Goal: Information Seeking & Learning: Learn about a topic

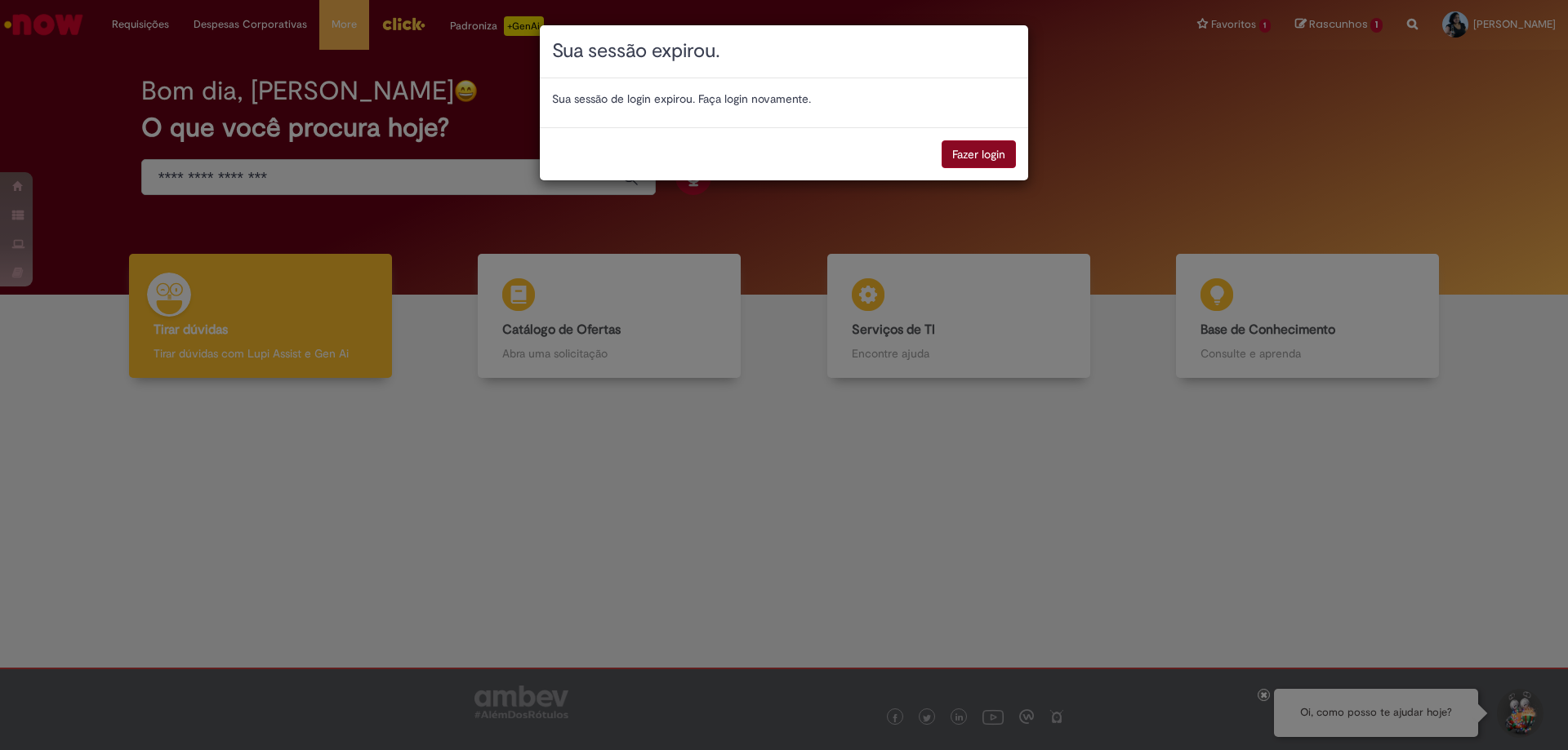
click at [957, 148] on button "Fazer login" at bounding box center [978, 154] width 75 height 28
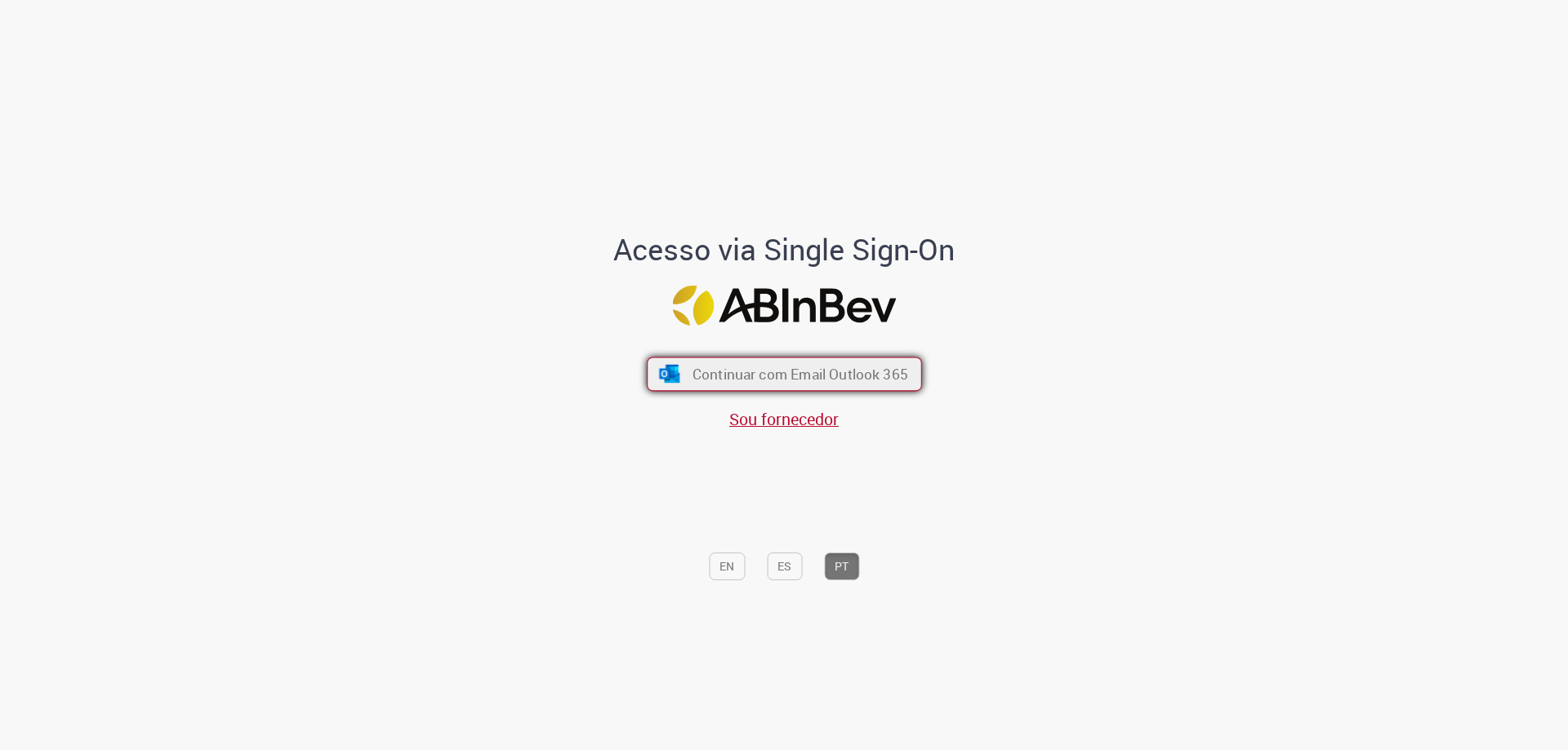
click at [772, 369] on span "Continuar com Email Outlook 365" at bounding box center [799, 374] width 216 height 18
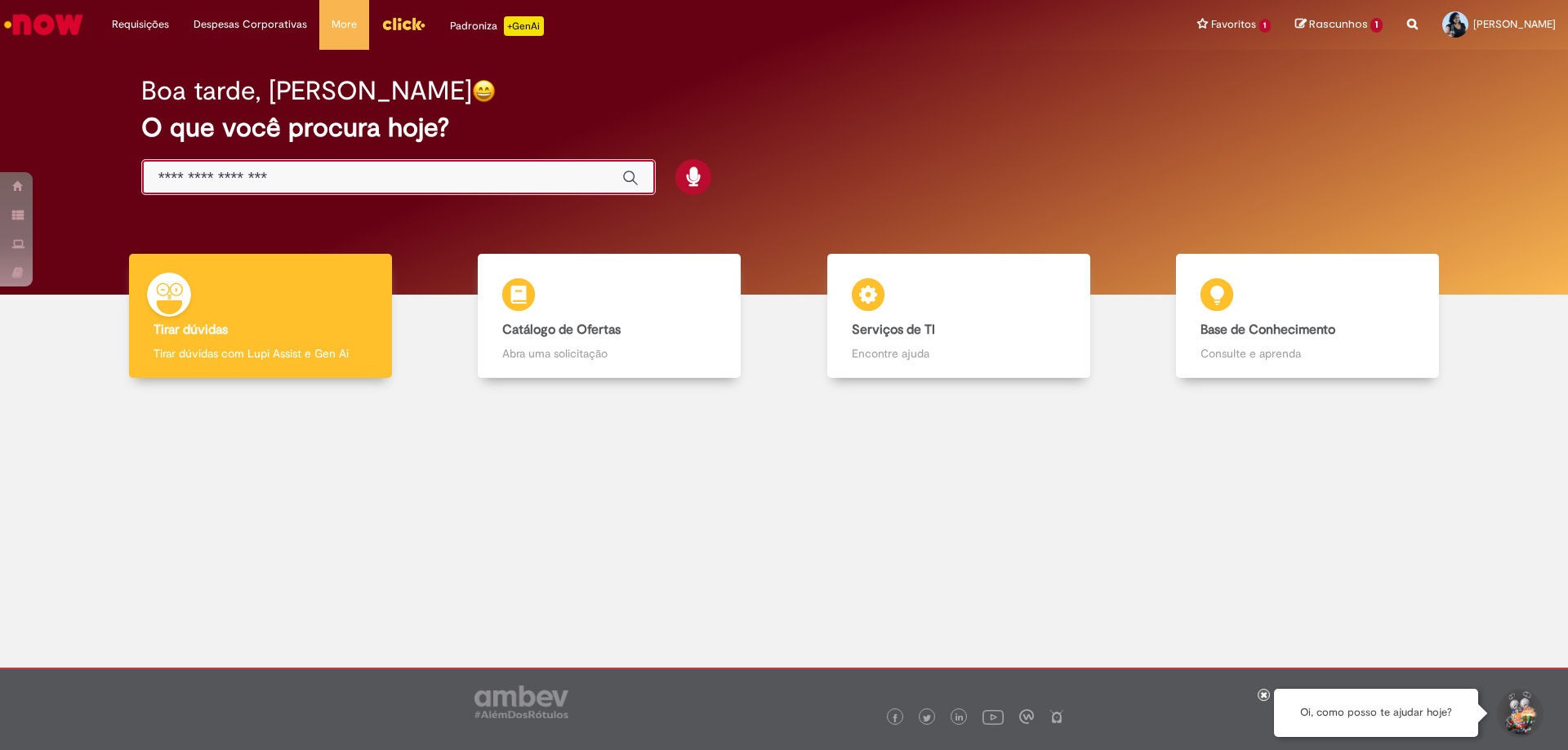
click at [294, 176] on input "Basta digitar aqui" at bounding box center [382, 178] width 448 height 18
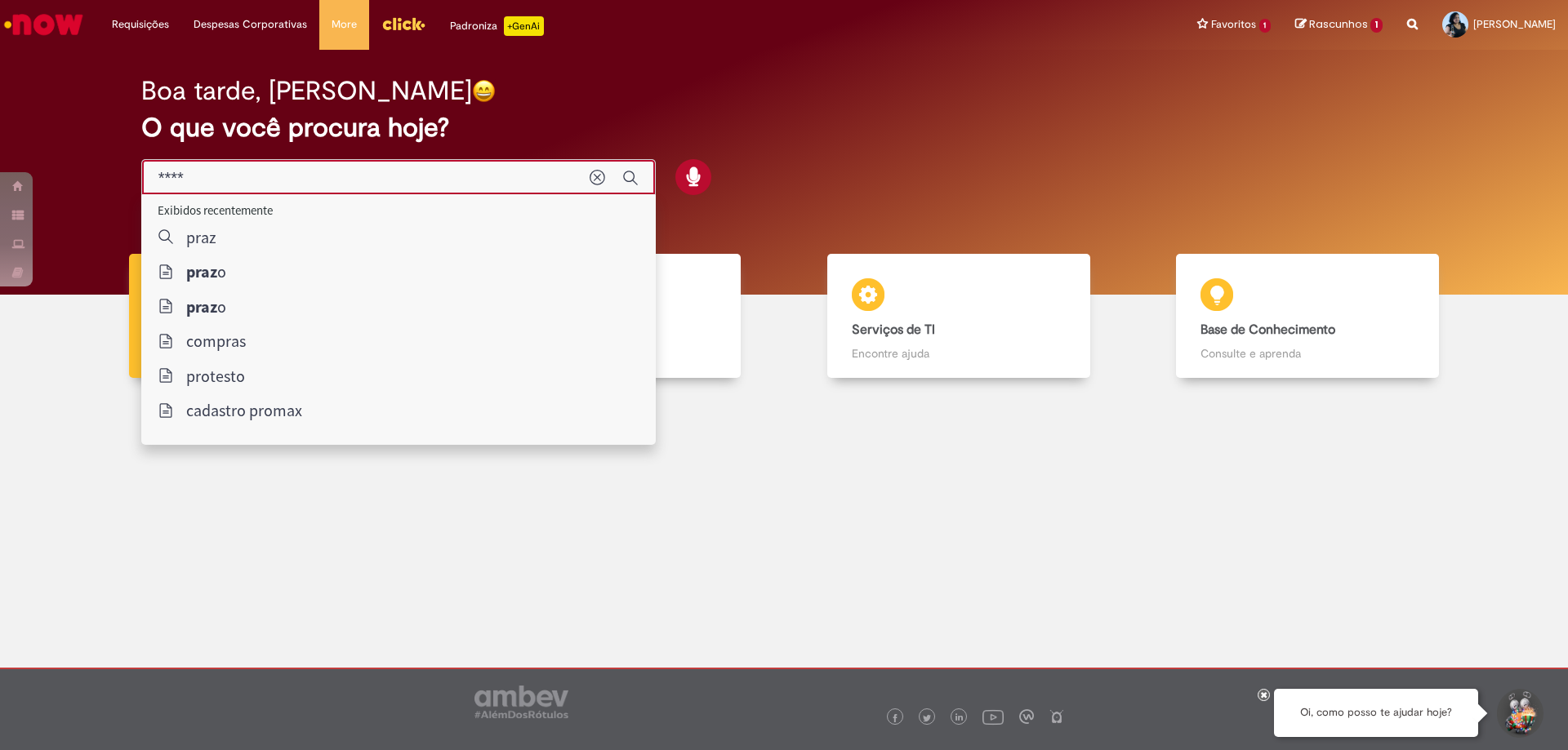
type input "*****"
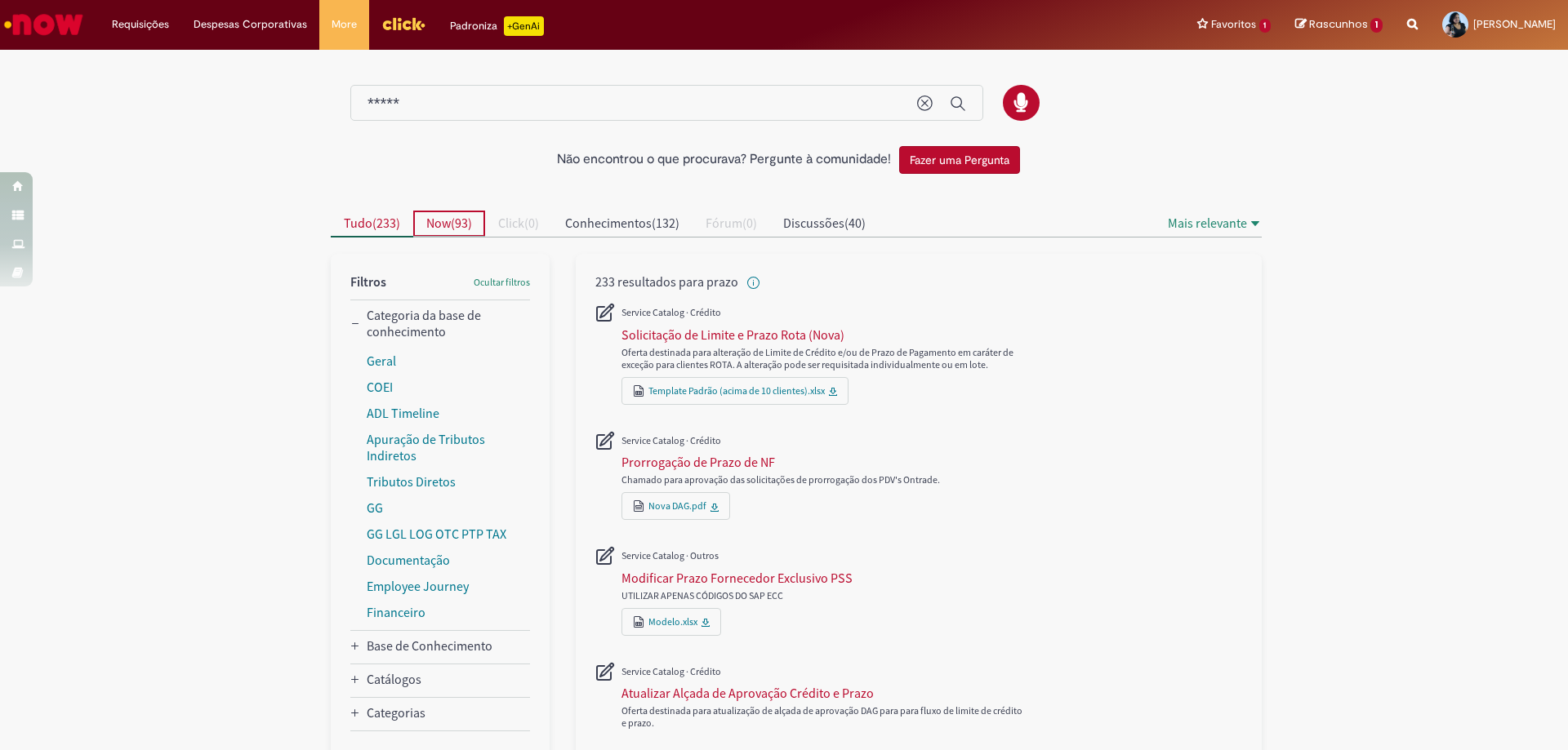
click at [443, 221] on span "Now" at bounding box center [438, 223] width 25 height 17
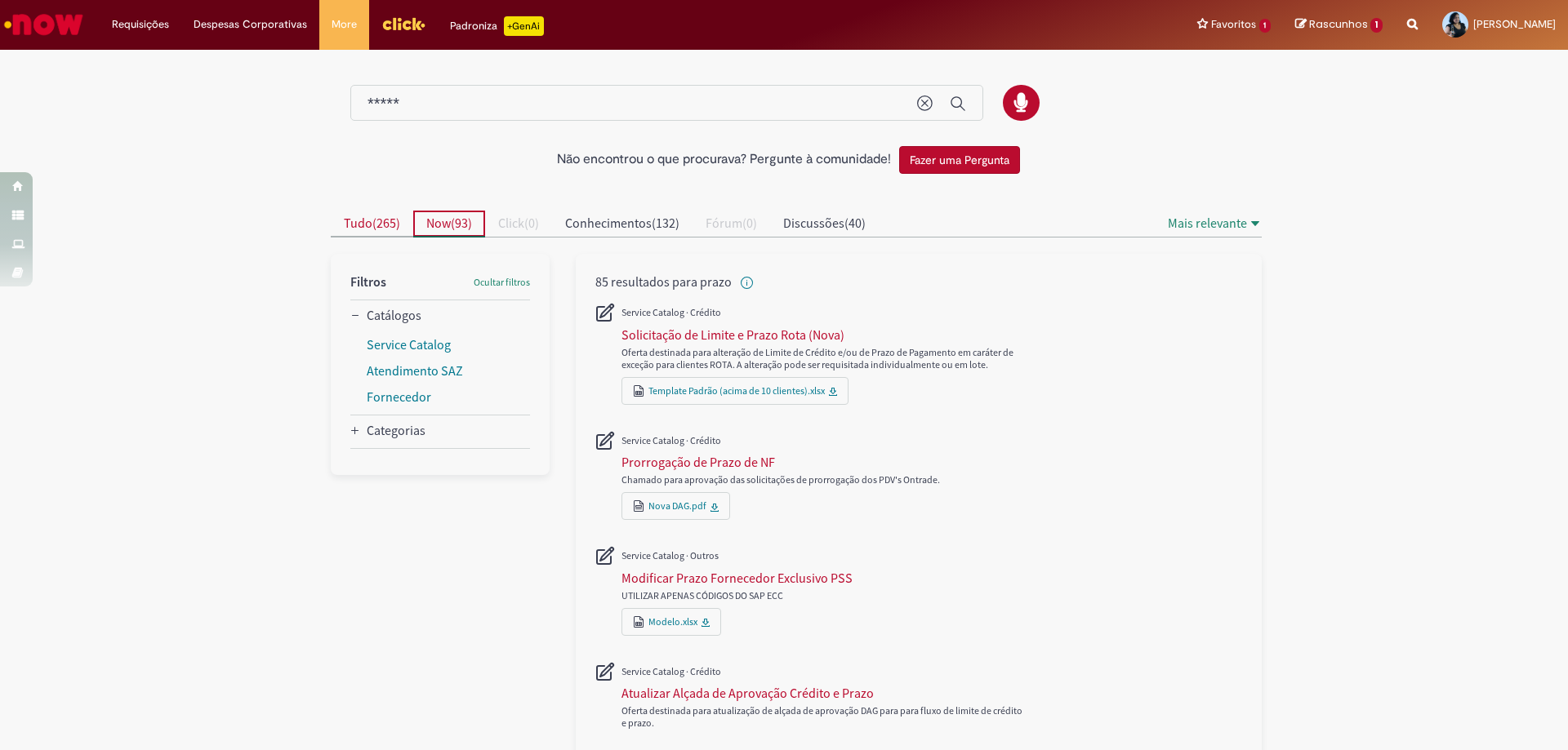
click at [377, 228] on span "265" at bounding box center [386, 223] width 19 height 17
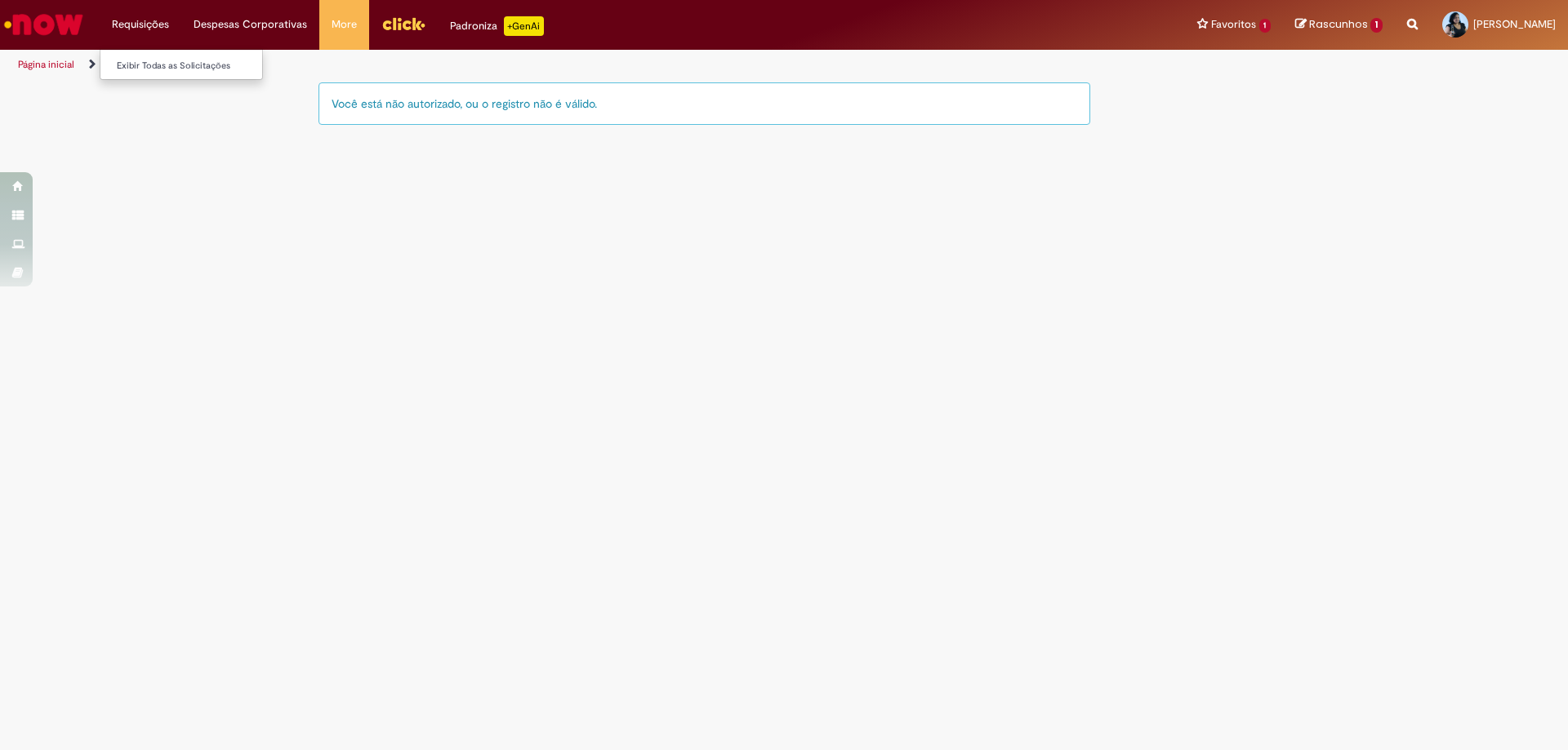
click at [147, 13] on li "Requisições Exibir Todas as Solicitações" at bounding box center [140, 24] width 81 height 49
click at [388, 21] on img "Menu Cabeçalho" at bounding box center [403, 23] width 44 height 25
click at [1088, 172] on main "Catalog Item LupiAssist +GenAI Digite a sua dúvida ou escolha uma opção a segui…" at bounding box center [784, 416] width 1568 height 670
click at [743, 270] on main "Catalog Item LupiAssist +GenAI Digite a sua dúvida ou escolha uma opção a segui…" at bounding box center [784, 416] width 1568 height 670
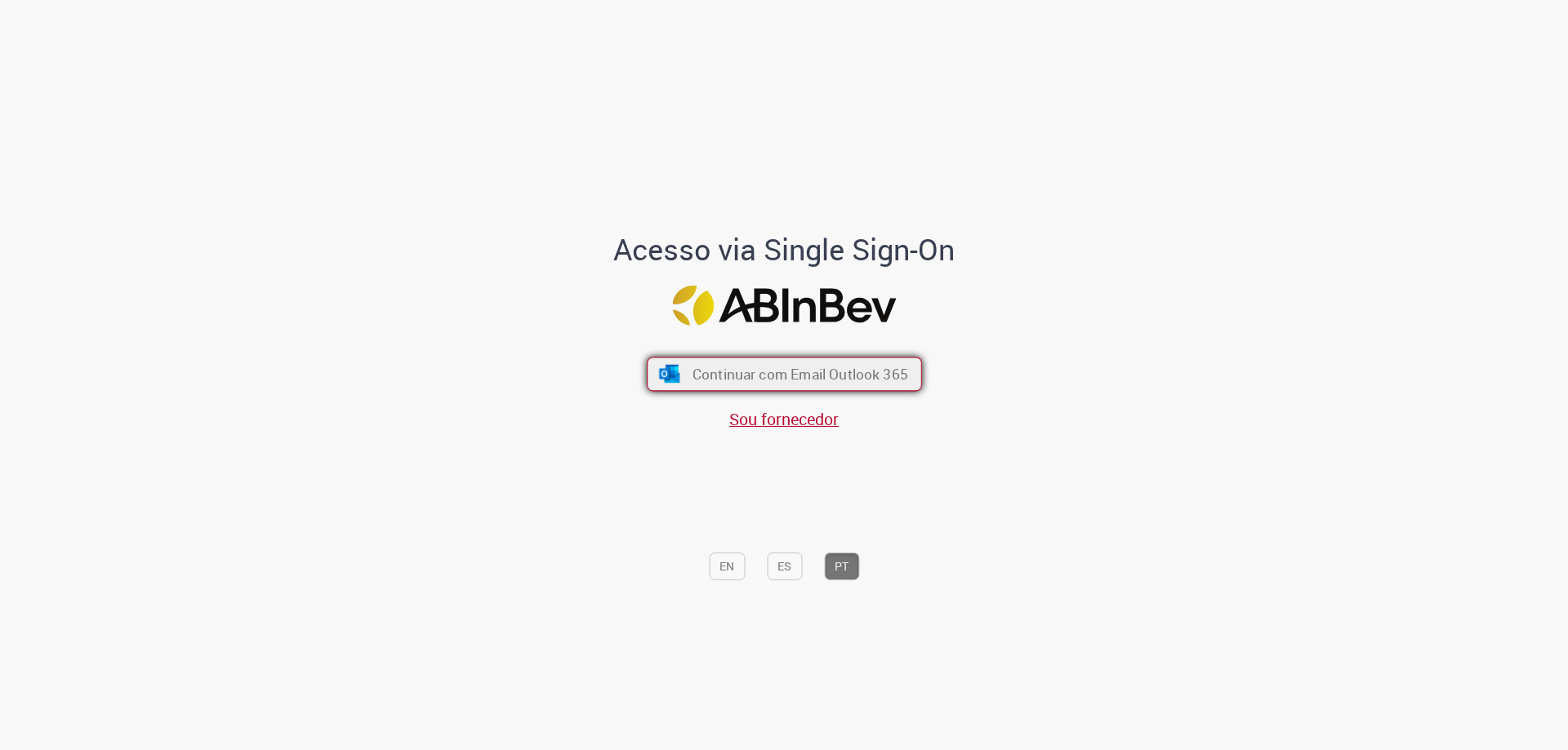
click at [732, 362] on button "Continuar com Email Outlook 365" at bounding box center [784, 375] width 275 height 34
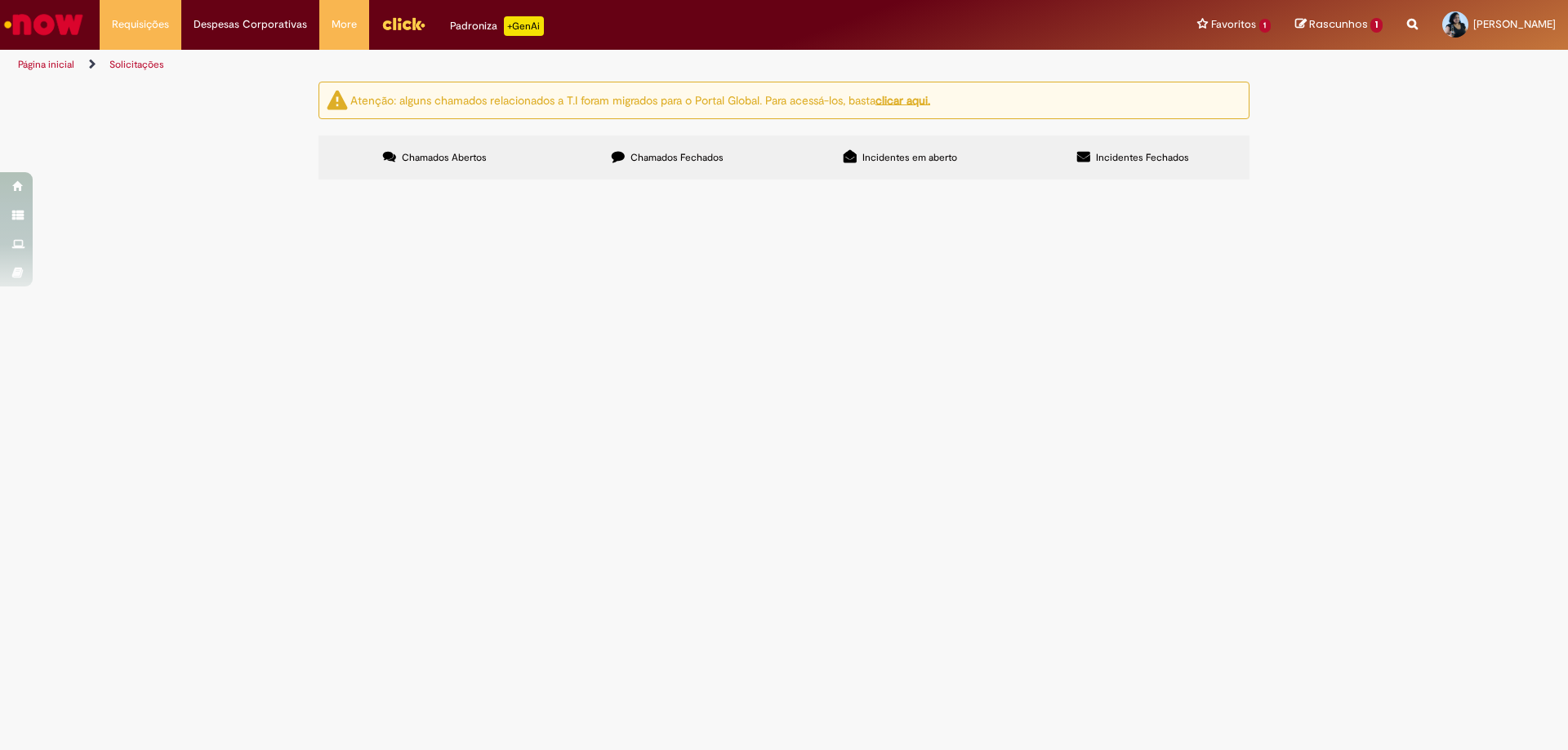
click at [387, 19] on img "Menu Cabeçalho" at bounding box center [403, 23] width 44 height 25
